Goal: Transaction & Acquisition: Purchase product/service

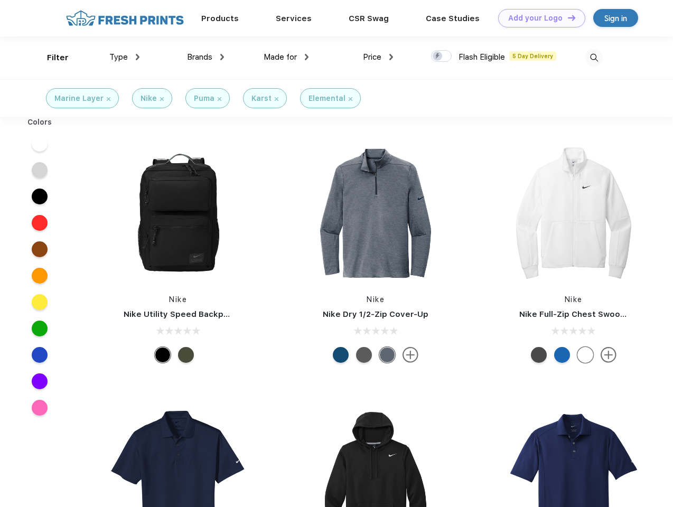
click at [538, 18] on link "Add your Logo Design Tool" at bounding box center [541, 18] width 87 height 18
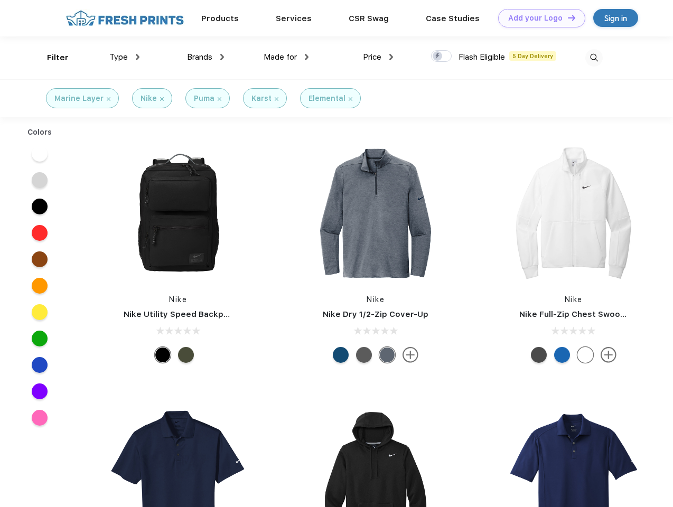
click at [0, 0] on div "Design Tool" at bounding box center [0, 0] width 0 height 0
click at [567, 17] on link "Add your Logo Design Tool" at bounding box center [541, 18] width 87 height 18
click at [51, 58] on div "Filter" at bounding box center [58, 58] width 22 height 12
click at [125, 57] on span "Type" at bounding box center [118, 57] width 18 height 10
click at [205, 57] on span "Brands" at bounding box center [199, 57] width 25 height 10
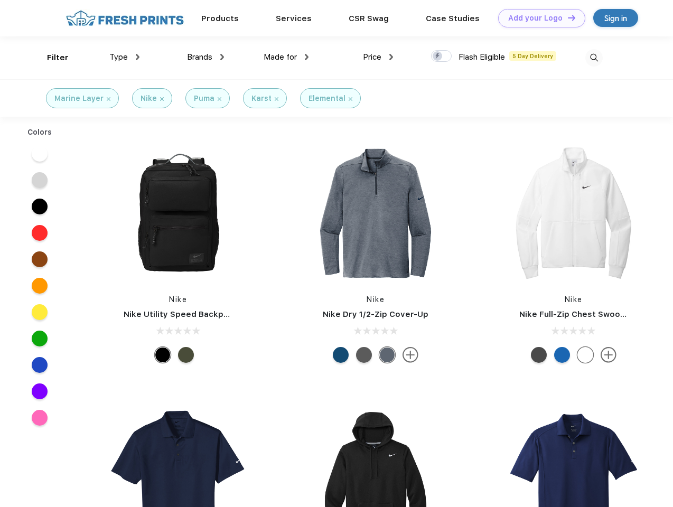
click at [286, 57] on span "Made for" at bounding box center [280, 57] width 33 height 10
click at [378, 57] on span "Price" at bounding box center [372, 57] width 18 height 10
click at [441, 57] on div at bounding box center [441, 56] width 21 height 12
click at [438, 57] on input "checkbox" at bounding box center [434, 53] width 7 height 7
click at [594, 58] on img at bounding box center [593, 57] width 17 height 17
